Goal: Task Accomplishment & Management: Complete application form

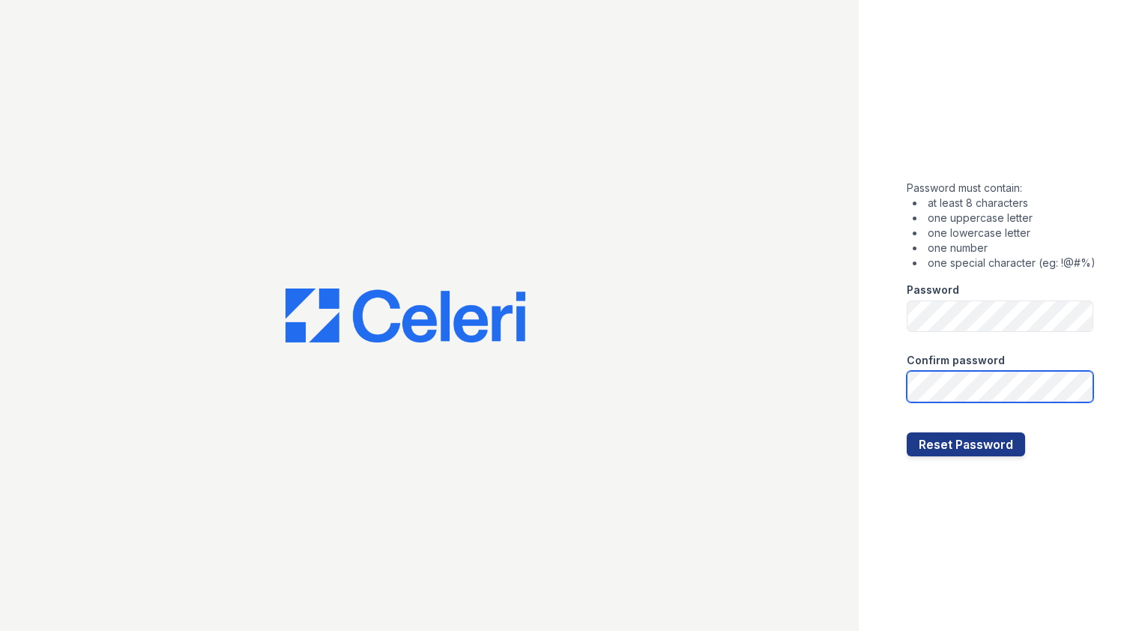
click at [907, 432] on button "Reset Password" at bounding box center [966, 444] width 118 height 24
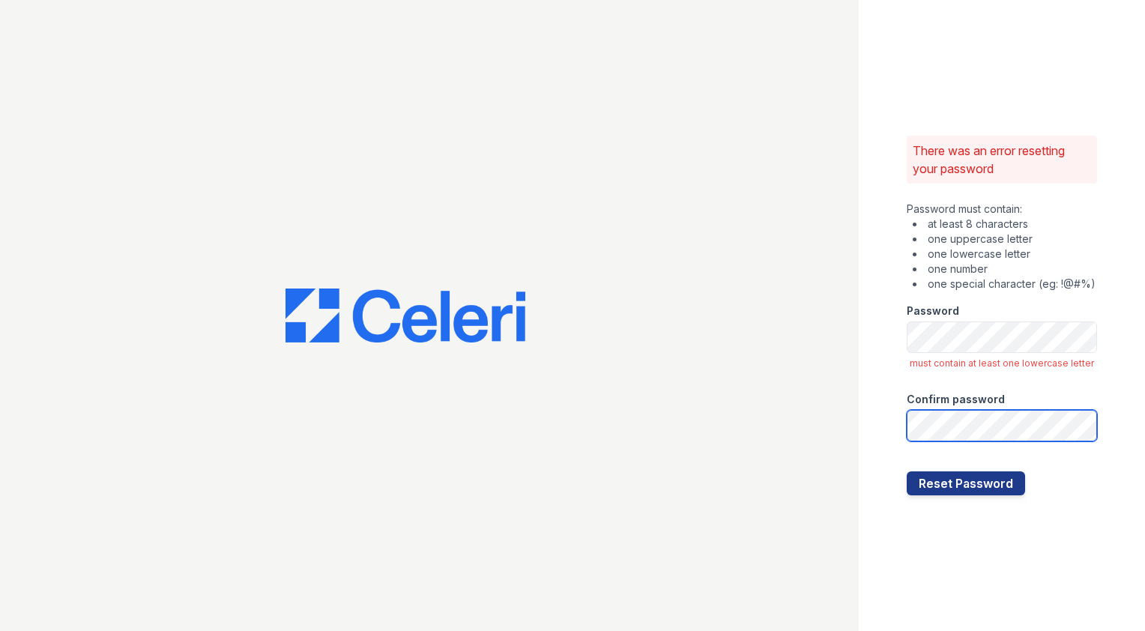
click at [907, 471] on button "Reset Password" at bounding box center [966, 483] width 118 height 24
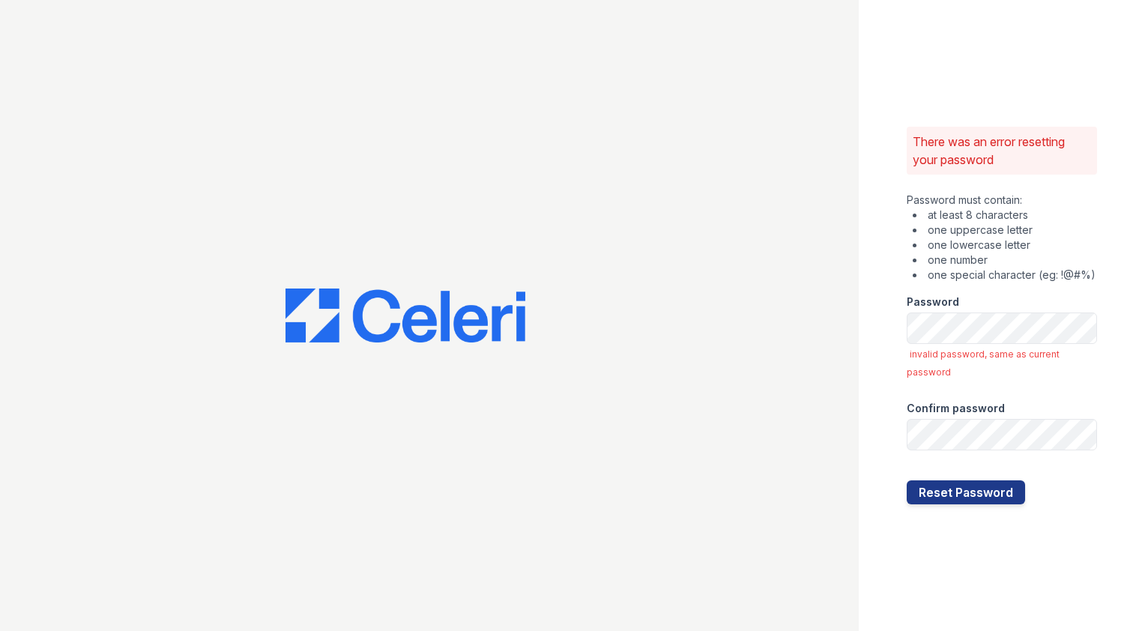
click at [863, 367] on div "There was an error resetting your password Password must contain: at least 8 ch…" at bounding box center [1002, 315] width 286 height 631
click at [799, 334] on div "There was an error resetting your password Password must contain: at least 8 ch…" at bounding box center [572, 315] width 1145 height 631
click at [878, 339] on div "There was an error resetting your password Password must contain: at least 8 ch…" at bounding box center [1002, 315] width 286 height 631
click at [965, 493] on button "Reset Password" at bounding box center [966, 492] width 118 height 24
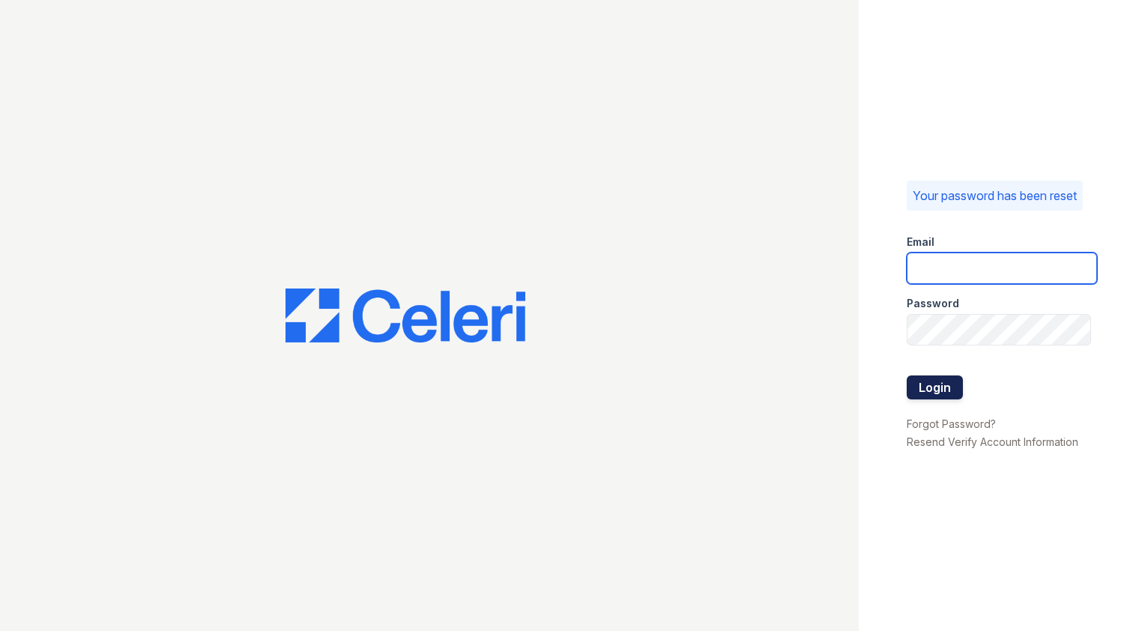
type input "[EMAIL_ADDRESS][DOMAIN_NAME]"
click at [929, 385] on button "Login" at bounding box center [935, 388] width 56 height 24
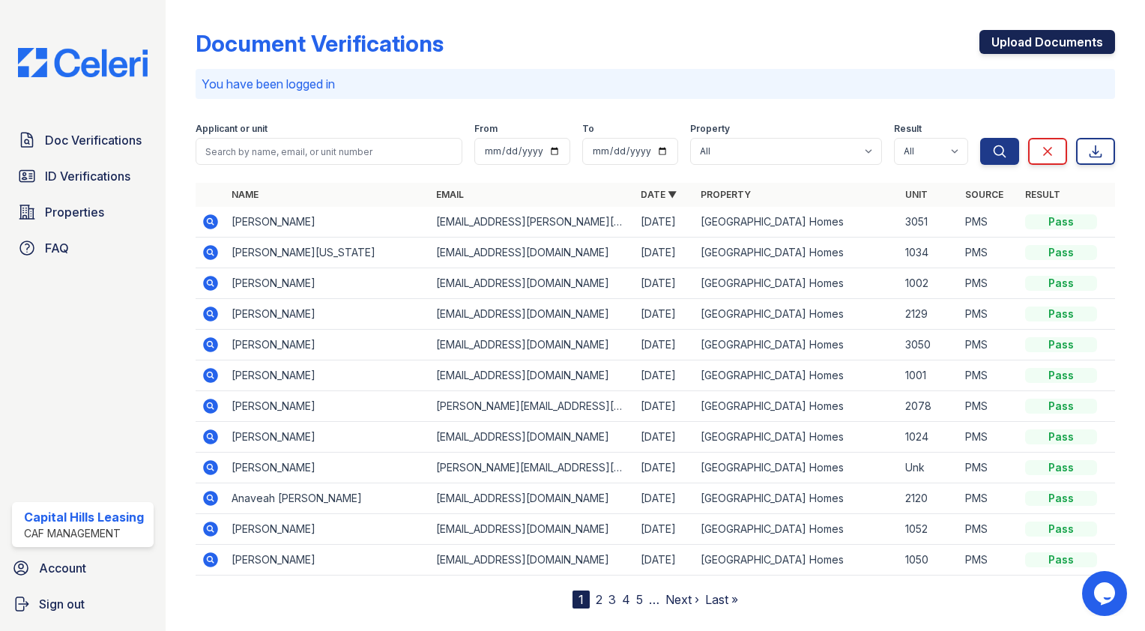
click at [1030, 52] on link "Upload Documents" at bounding box center [1048, 42] width 136 height 24
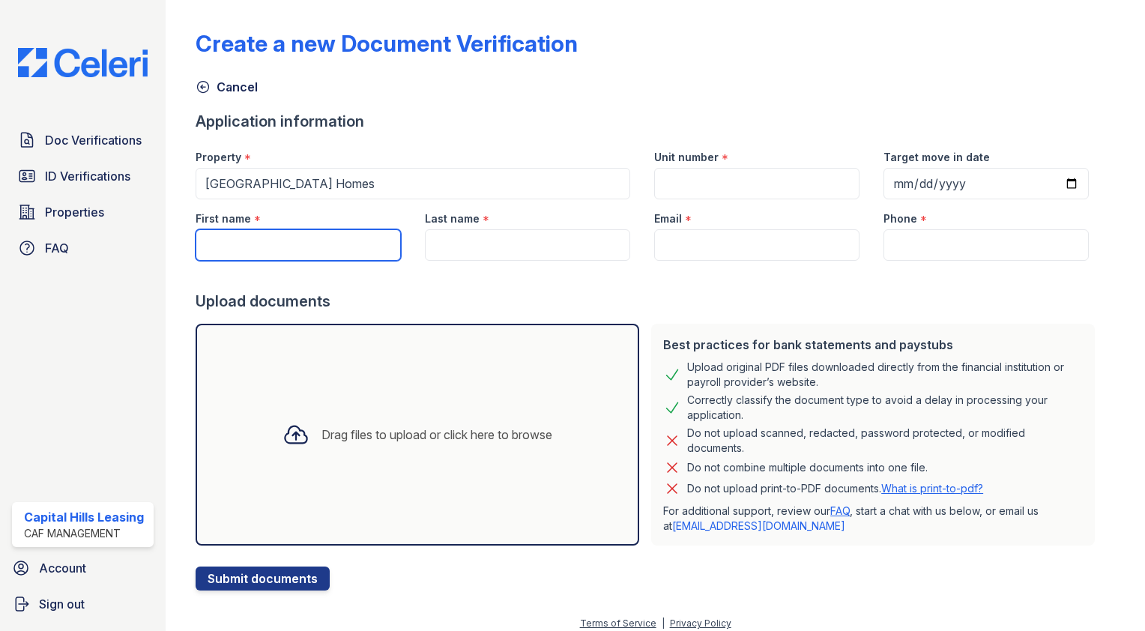
click at [257, 238] on input "First name" at bounding box center [298, 244] width 205 height 31
type input "I"
type input "Ian"
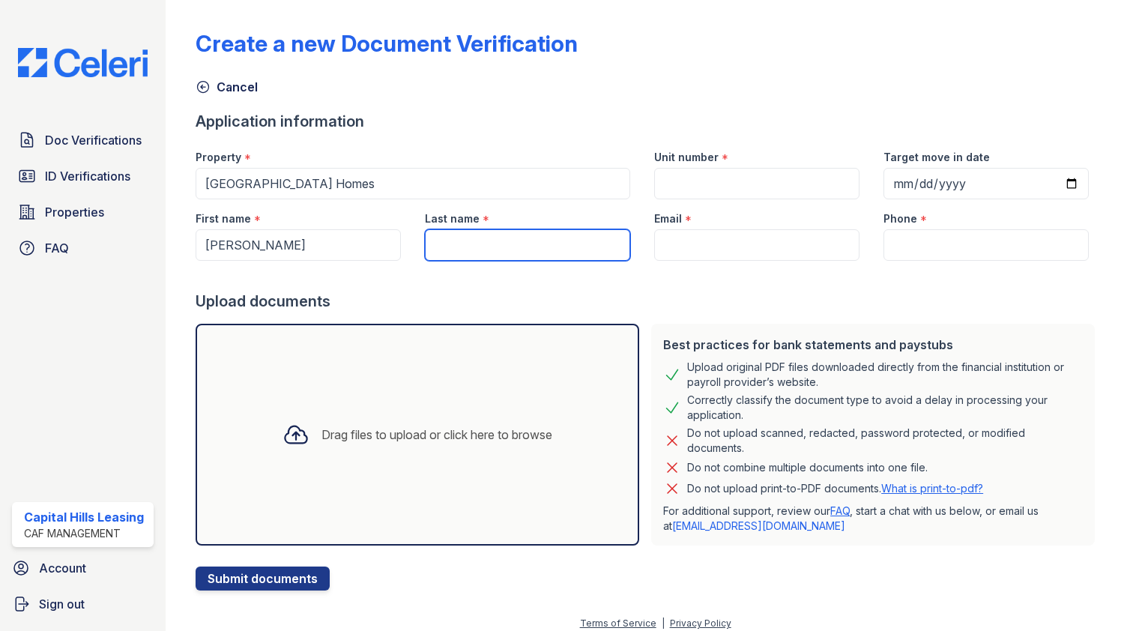
click at [490, 244] on input "Last name" at bounding box center [527, 244] width 205 height 31
type input "Hamilton"
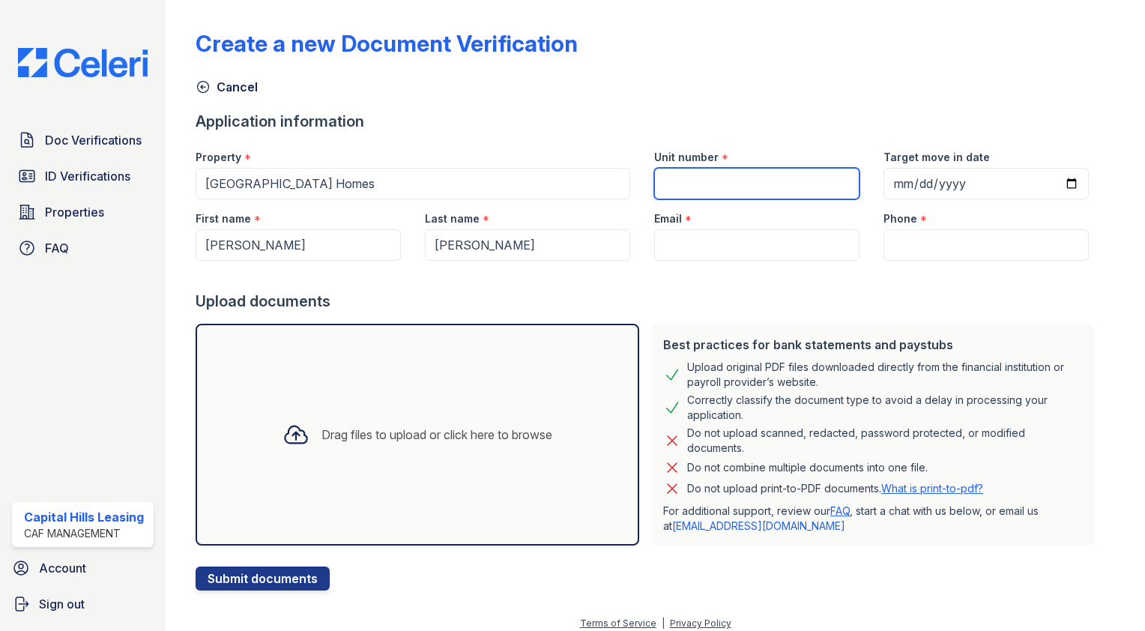
click at [731, 184] on input "Unit number" at bounding box center [756, 183] width 205 height 31
type input "1081"
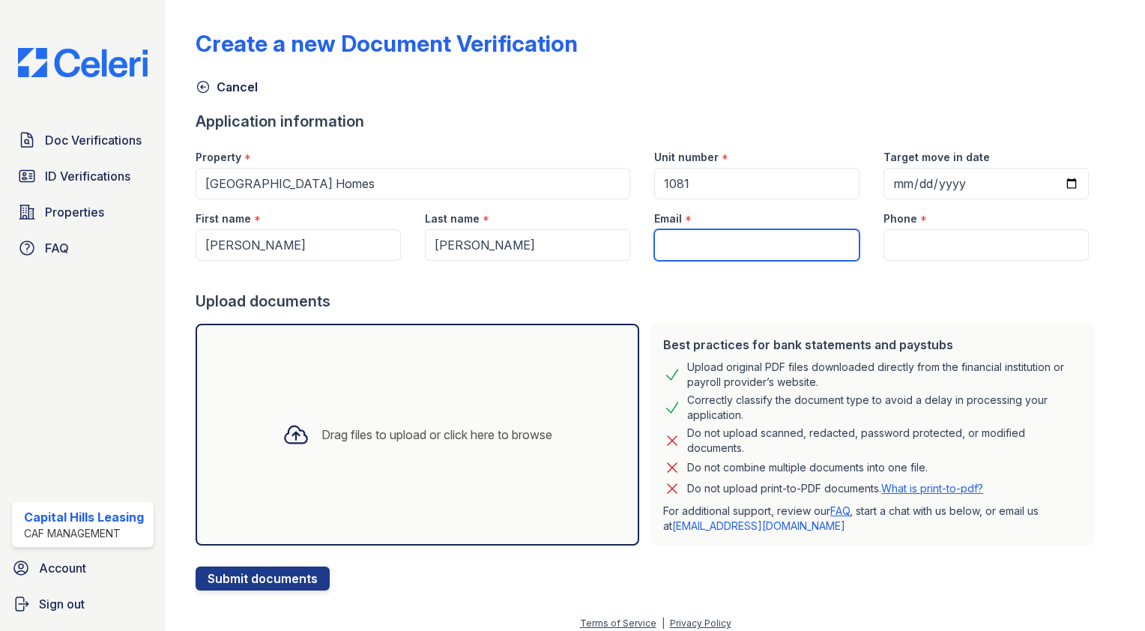
click at [726, 244] on input "Email" at bounding box center [756, 244] width 205 height 31
paste input "doingtheobvious@gmail.com"
type input "doingtheobvious@gmail.com"
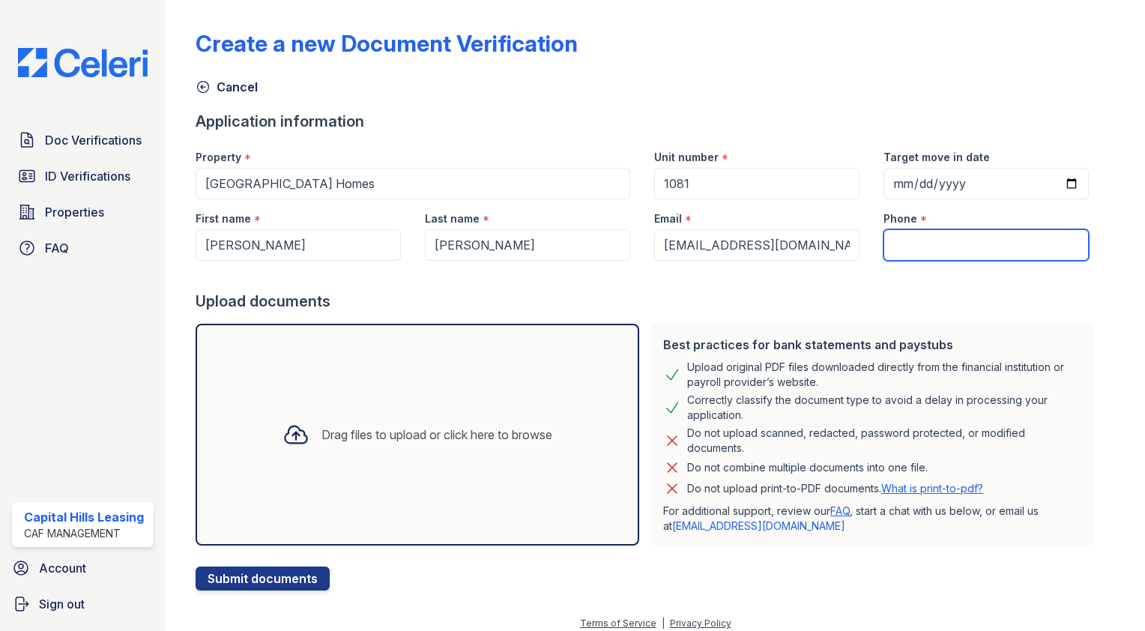
click at [921, 244] on input "Phone" at bounding box center [986, 244] width 205 height 31
type input "5122843614"
click at [873, 280] on div at bounding box center [648, 276] width 905 height 30
drag, startPoint x: 407, startPoint y: 378, endPoint x: 345, endPoint y: 458, distance: 101.5
click at [345, 458] on div "Drag files to upload or click here to browse" at bounding box center [418, 434] width 294 height 51
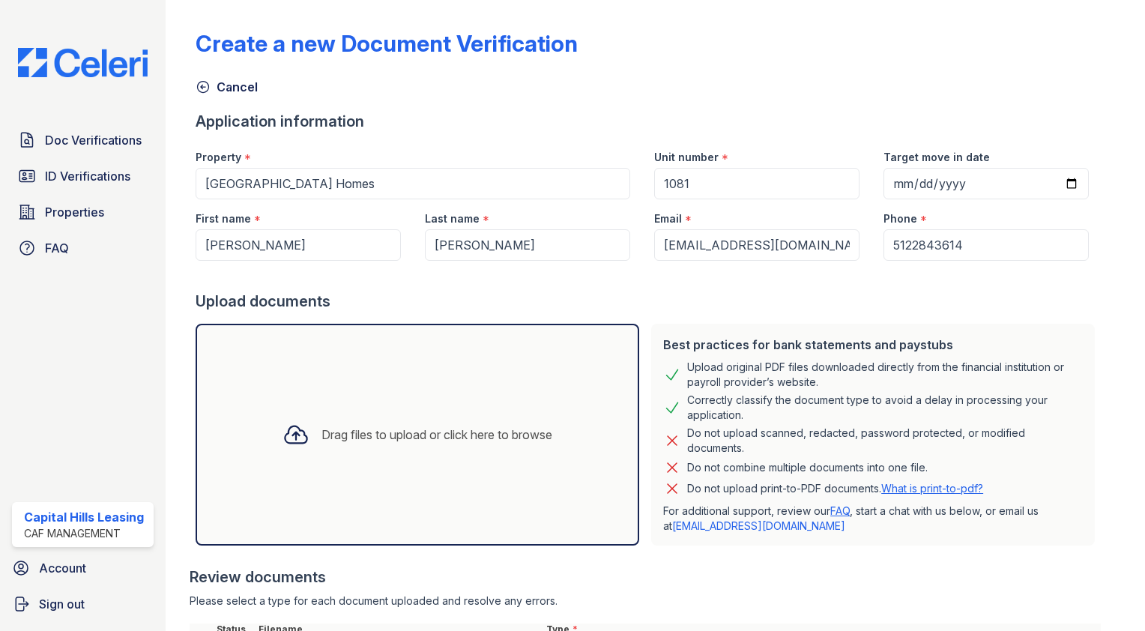
click at [399, 445] on div "Drag files to upload or click here to browse" at bounding box center [418, 434] width 294 height 51
click at [395, 432] on div "Drag files to upload or click here to browse" at bounding box center [437, 435] width 231 height 18
click at [407, 390] on div "Drag files to upload or click here to browse" at bounding box center [418, 435] width 444 height 222
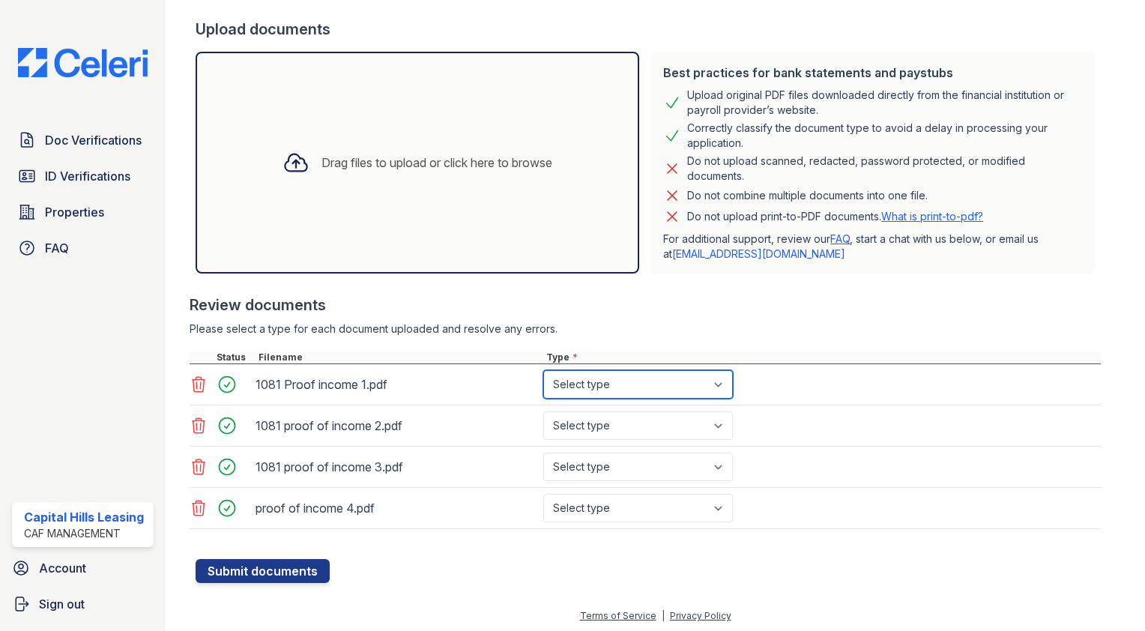
click at [639, 388] on select "Select type Paystub Bank Statement Offer Letter Tax Documents Benefit Award Let…" at bounding box center [638, 384] width 190 height 28
select select "paystub"
click at [543, 370] on select "Select type Paystub Bank Statement Offer Letter Tax Documents Benefit Award Let…" at bounding box center [638, 384] width 190 height 28
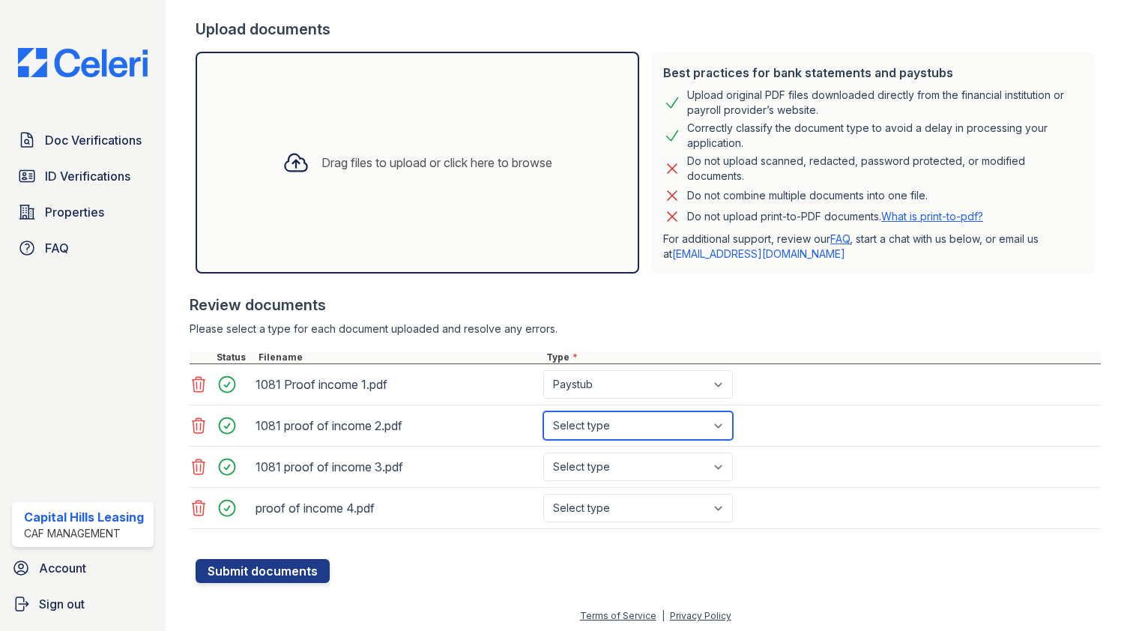
click at [618, 432] on select "Select type Paystub Bank Statement Offer Letter Tax Documents Benefit Award Let…" at bounding box center [638, 425] width 190 height 28
select select "paystub"
click at [543, 411] on select "Select type Paystub Bank Statement Offer Letter Tax Documents Benefit Award Let…" at bounding box center [638, 425] width 190 height 28
click at [615, 461] on select "Select type Paystub Bank Statement Offer Letter Tax Documents Benefit Award Let…" at bounding box center [638, 467] width 190 height 28
select select "paystub"
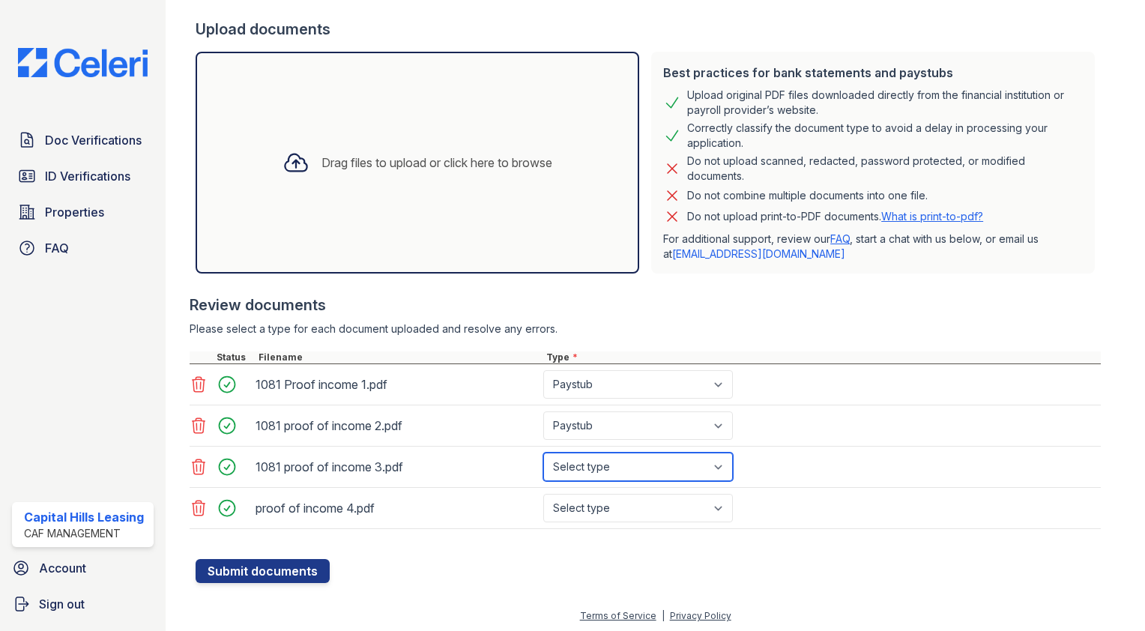
click at [543, 453] on select "Select type Paystub Bank Statement Offer Letter Tax Documents Benefit Award Let…" at bounding box center [638, 467] width 190 height 28
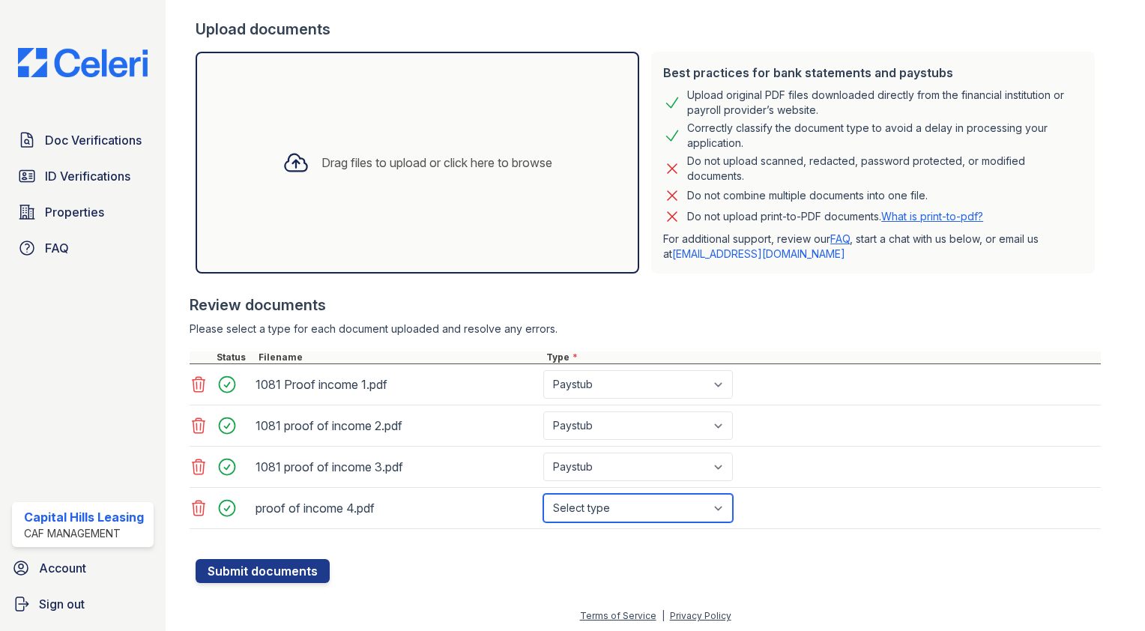
click at [612, 507] on select "Select type Paystub Bank Statement Offer Letter Tax Documents Benefit Award Let…" at bounding box center [638, 508] width 190 height 28
select select "paystub"
click at [543, 494] on select "Select type Paystub Bank Statement Offer Letter Tax Documents Benefit Award Let…" at bounding box center [638, 508] width 190 height 28
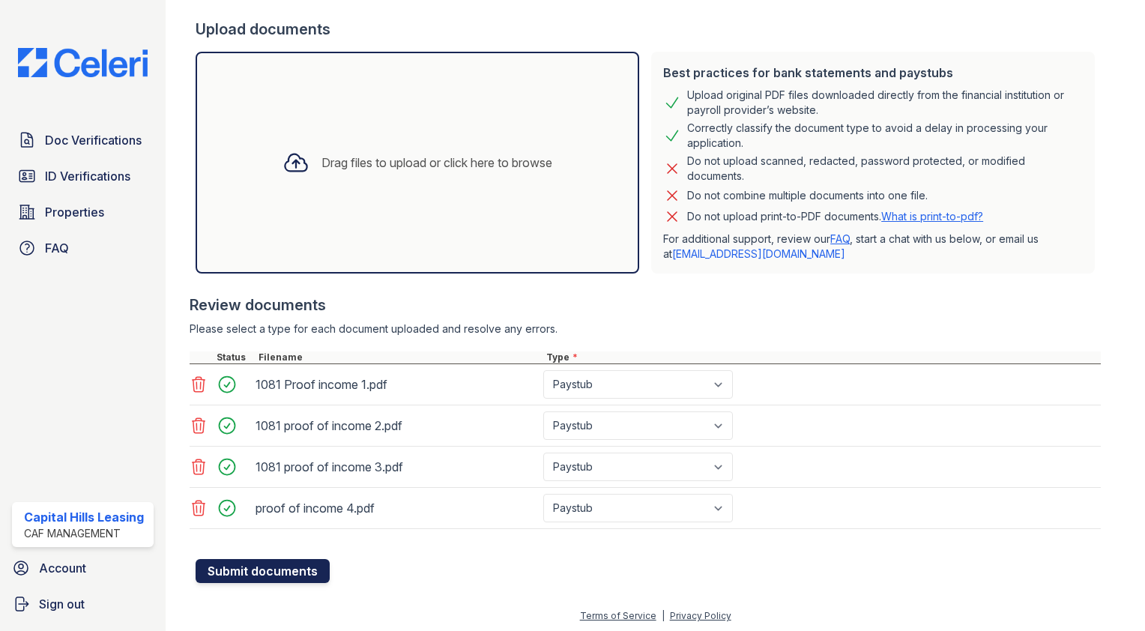
click at [262, 561] on button "Submit documents" at bounding box center [263, 571] width 134 height 24
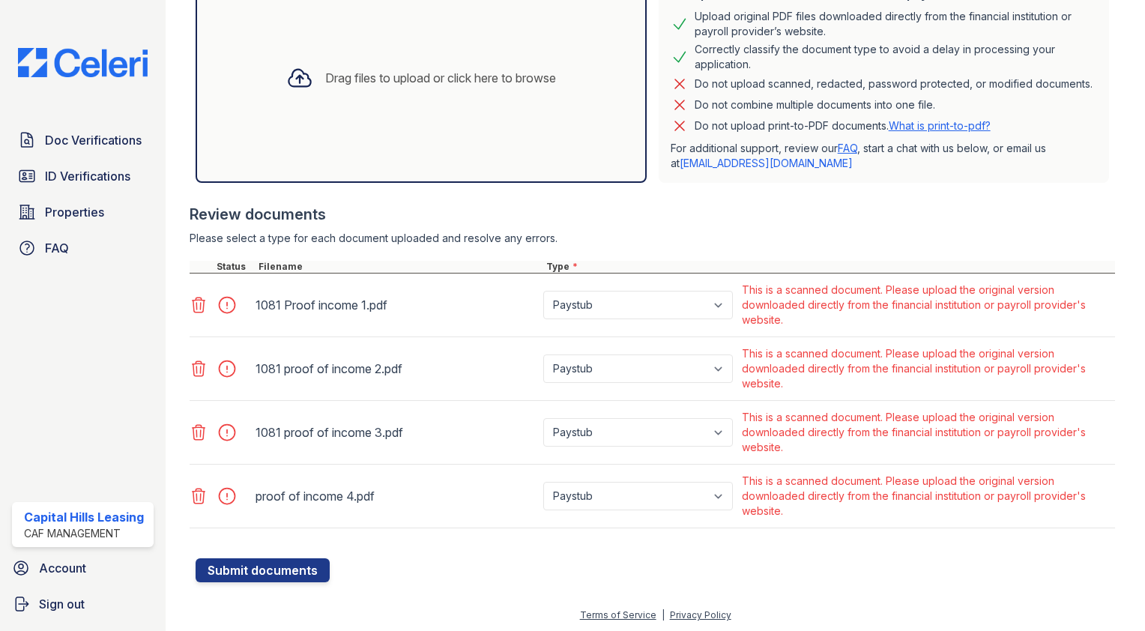
scroll to position [0, 0]
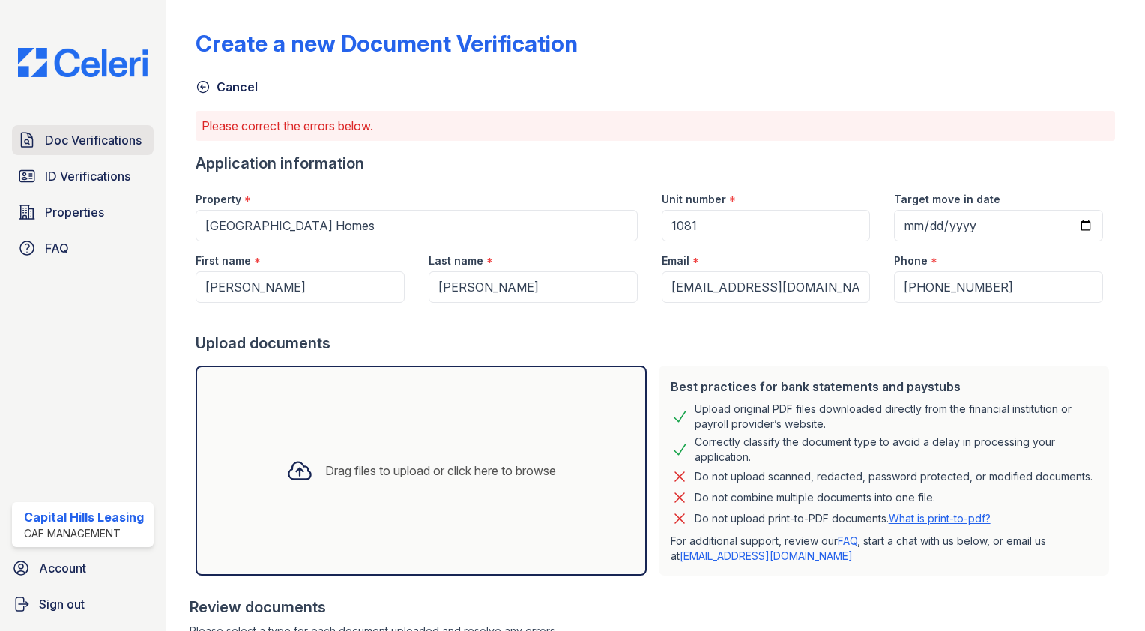
click at [69, 147] on span "Doc Verifications" at bounding box center [93, 140] width 97 height 18
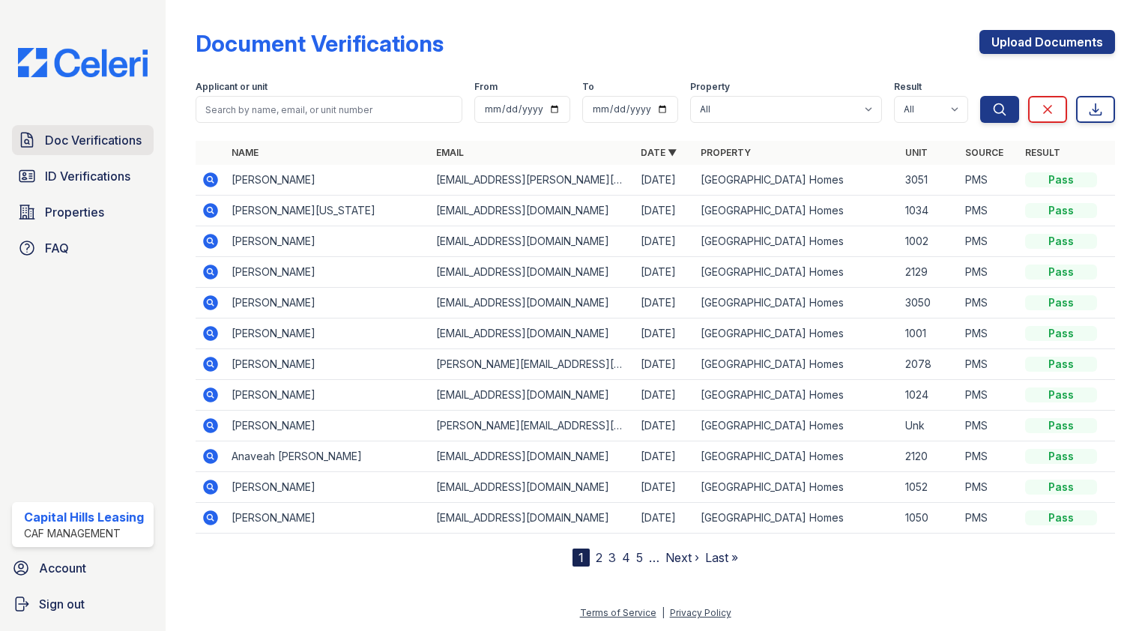
click at [111, 144] on span "Doc Verifications" at bounding box center [93, 140] width 97 height 18
click at [87, 214] on span "Properties" at bounding box center [74, 212] width 59 height 18
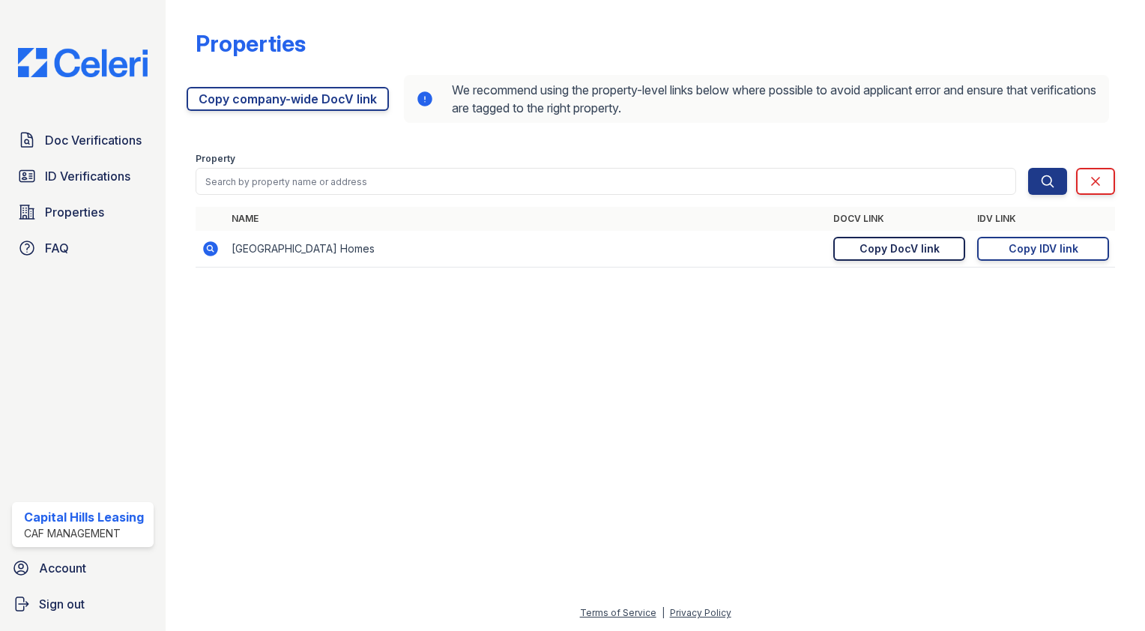
click at [913, 253] on div "Copy DocV link" at bounding box center [900, 248] width 80 height 15
click at [83, 184] on span "ID Verifications" at bounding box center [87, 176] width 85 height 18
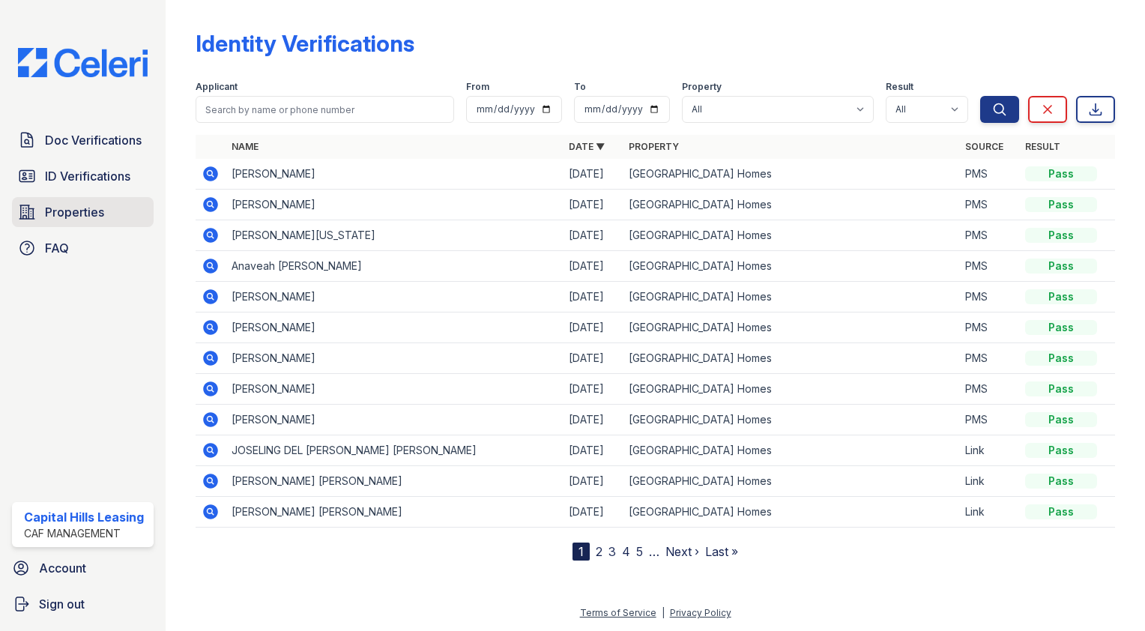
click at [78, 206] on span "Properties" at bounding box center [74, 212] width 59 height 18
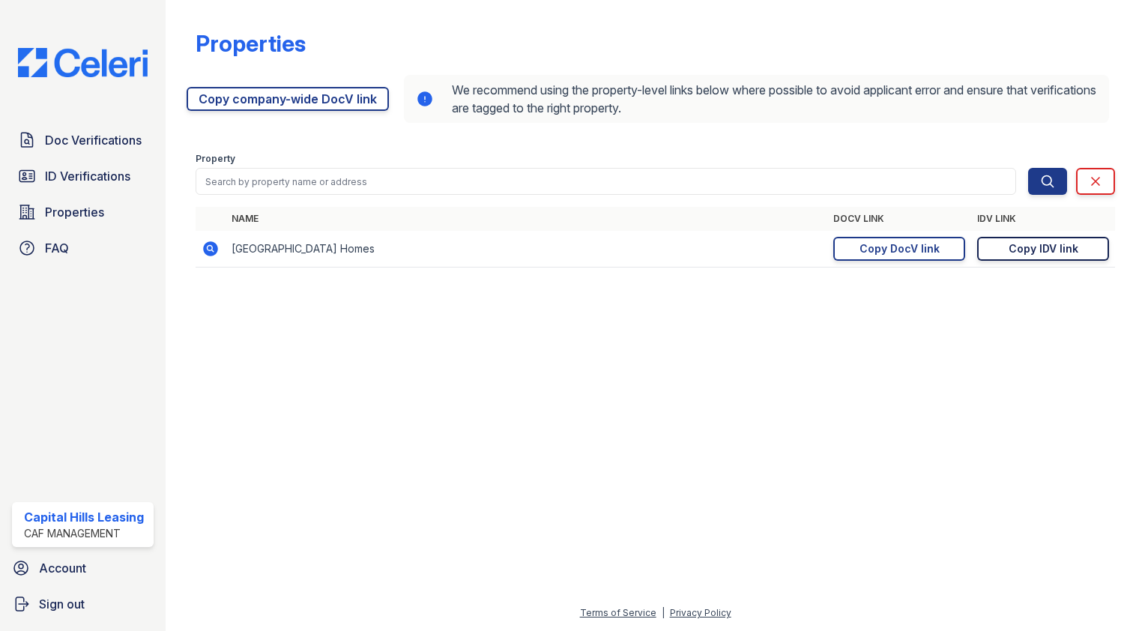
click at [1082, 245] on link "Copy IDV link Copy link" at bounding box center [1043, 249] width 132 height 24
